Goal: Obtain resource: Download file/media

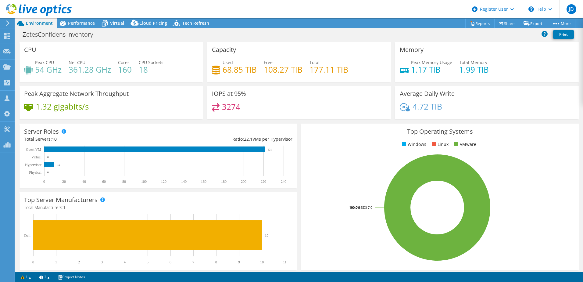
select select "USD"
click at [90, 20] on span "Performance" at bounding box center [81, 23] width 27 height 6
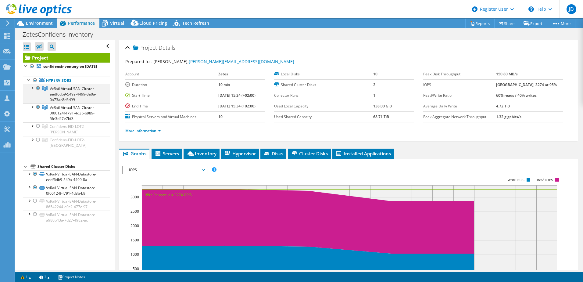
click at [31, 91] on div at bounding box center [32, 87] width 6 height 6
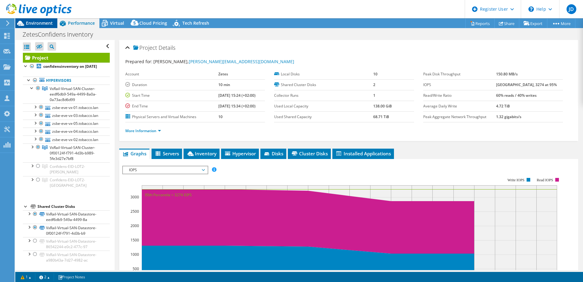
click at [40, 21] on span "Environment" at bounding box center [39, 23] width 27 height 6
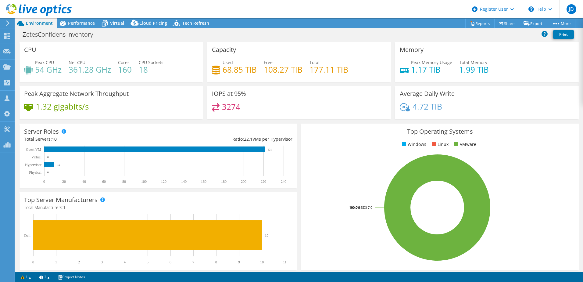
click at [336, 172] on rect at bounding box center [437, 207] width 263 height 107
drag, startPoint x: 83, startPoint y: 20, endPoint x: 80, endPoint y: 22, distance: 3.9
click at [83, 20] on div "Performance" at bounding box center [78, 23] width 42 height 10
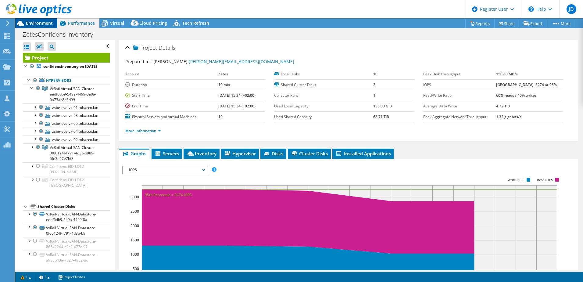
click at [39, 25] on span "Environment" at bounding box center [39, 23] width 27 height 6
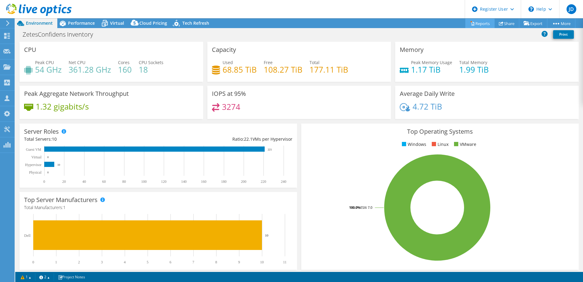
click at [479, 23] on link "Reports" at bounding box center [479, 23] width 29 height 9
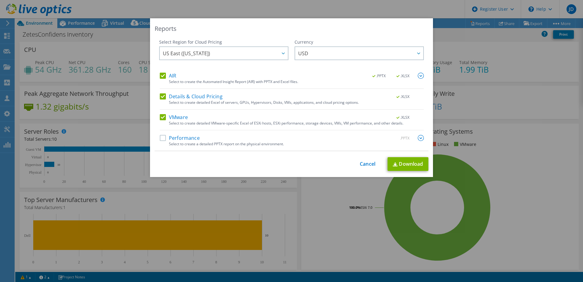
click at [161, 136] on label "Performance" at bounding box center [180, 138] width 40 height 6
click at [0, 0] on input "Performance" at bounding box center [0, 0] width 0 height 0
click at [278, 55] on div at bounding box center [283, 53] width 10 height 13
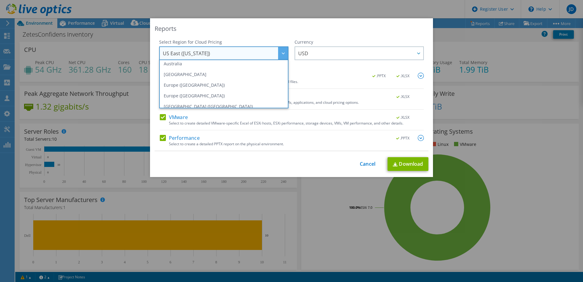
scroll to position [61, 0]
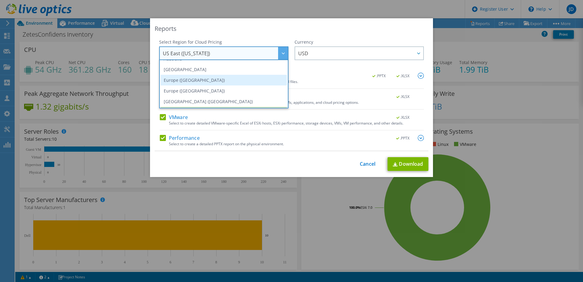
click at [204, 80] on li "Europe ([GEOGRAPHIC_DATA])" at bounding box center [224, 80] width 126 height 11
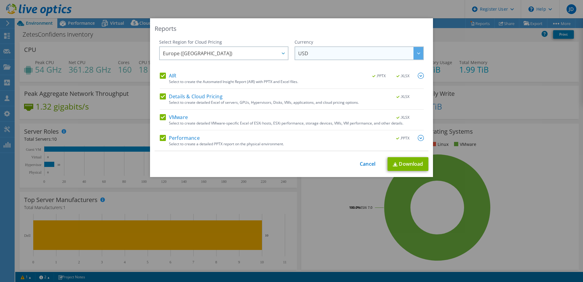
click at [326, 56] on span "USD" at bounding box center [360, 53] width 125 height 13
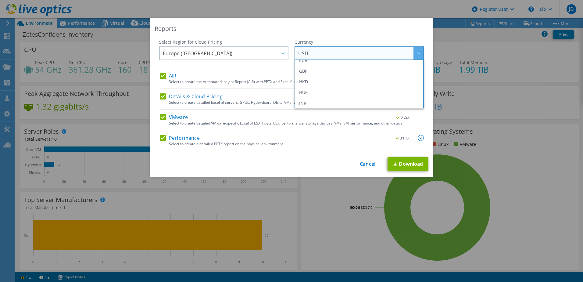
scroll to position [81, 0]
click at [314, 70] on li "EUR" at bounding box center [359, 70] width 126 height 11
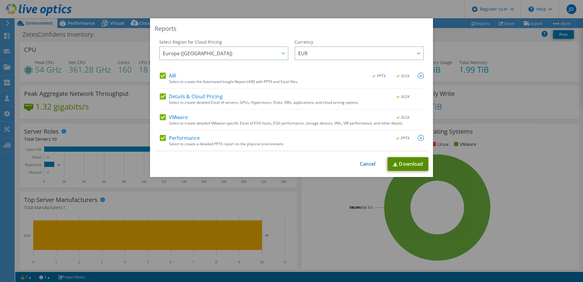
drag, startPoint x: 406, startPoint y: 163, endPoint x: 431, endPoint y: 159, distance: 25.7
click at [406, 163] on link "Download" at bounding box center [408, 164] width 41 height 14
click at [371, 165] on link "Cancel" at bounding box center [368, 164] width 16 height 6
